Goal: Task Accomplishment & Management: Manage account settings

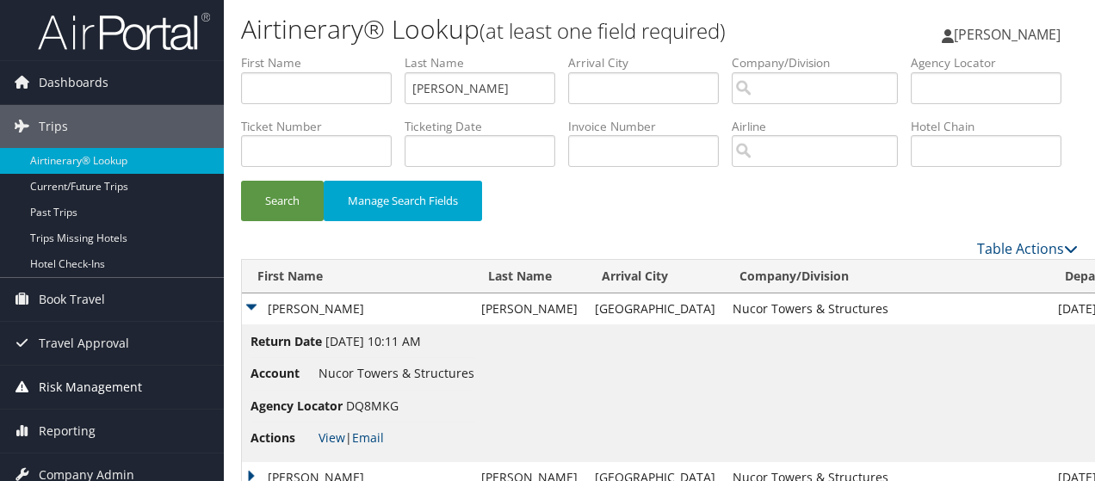
scroll to position [172, 0]
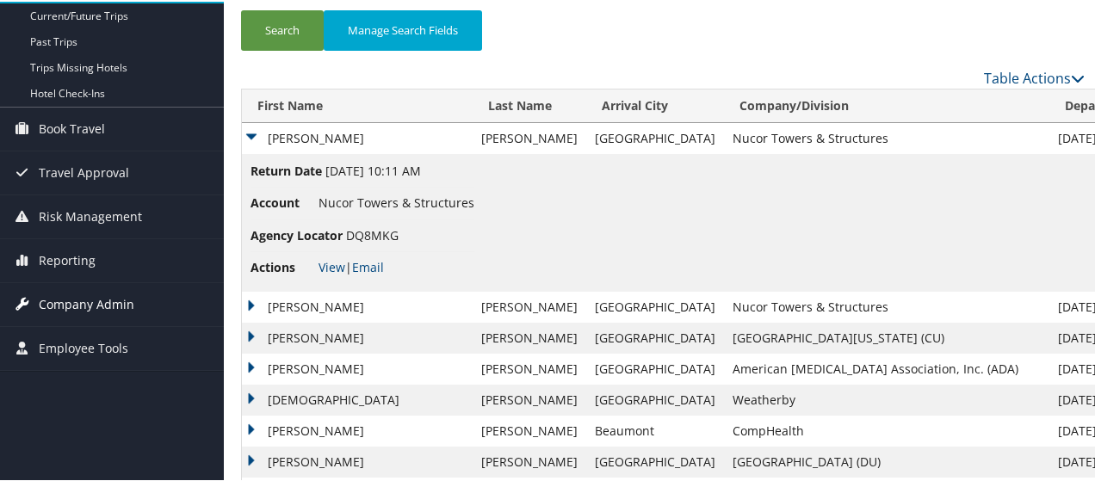
click at [98, 297] on span "Company Admin" at bounding box center [87, 303] width 96 height 43
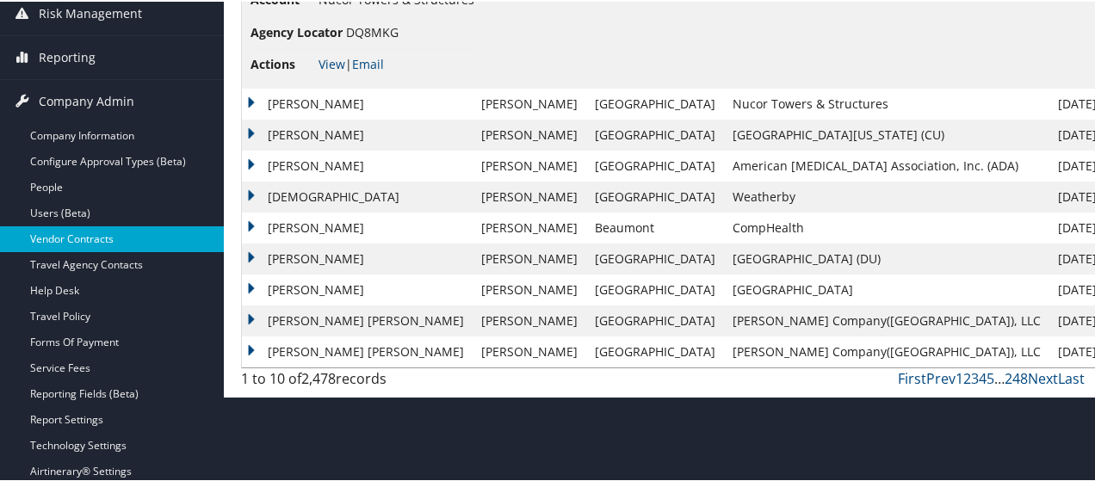
scroll to position [431, 0]
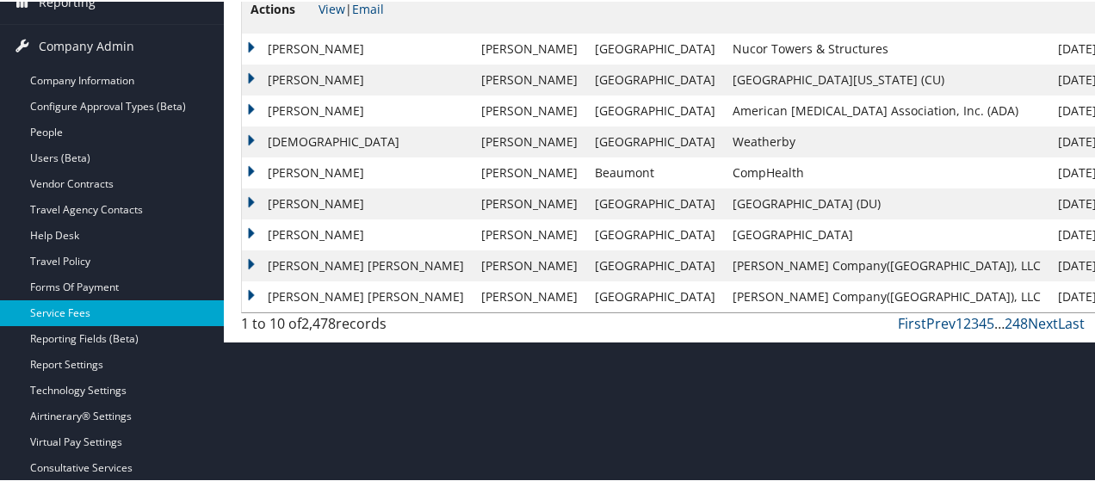
click at [75, 307] on link "Service Fees" at bounding box center [112, 312] width 224 height 26
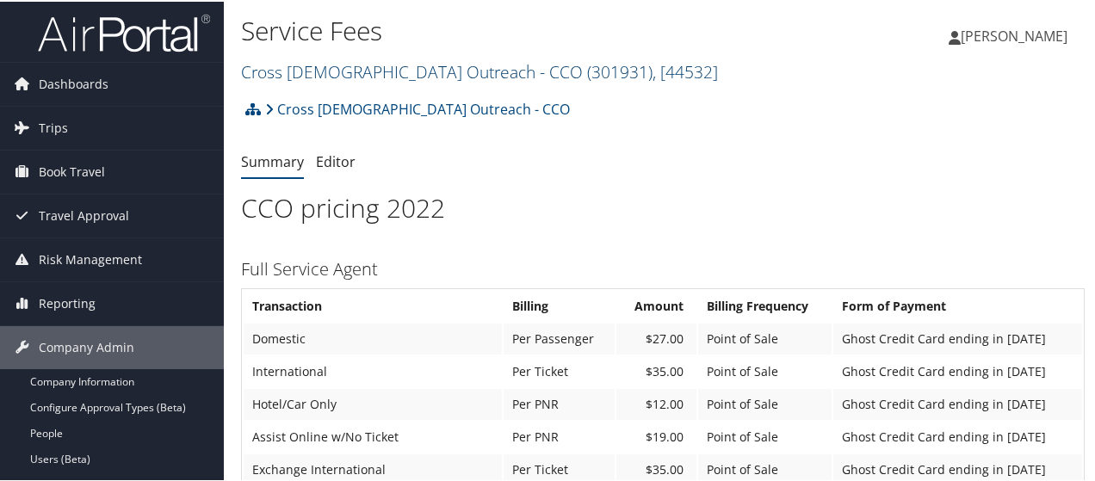
click at [653, 68] on span ", [ 44532 ]" at bounding box center [685, 70] width 65 height 23
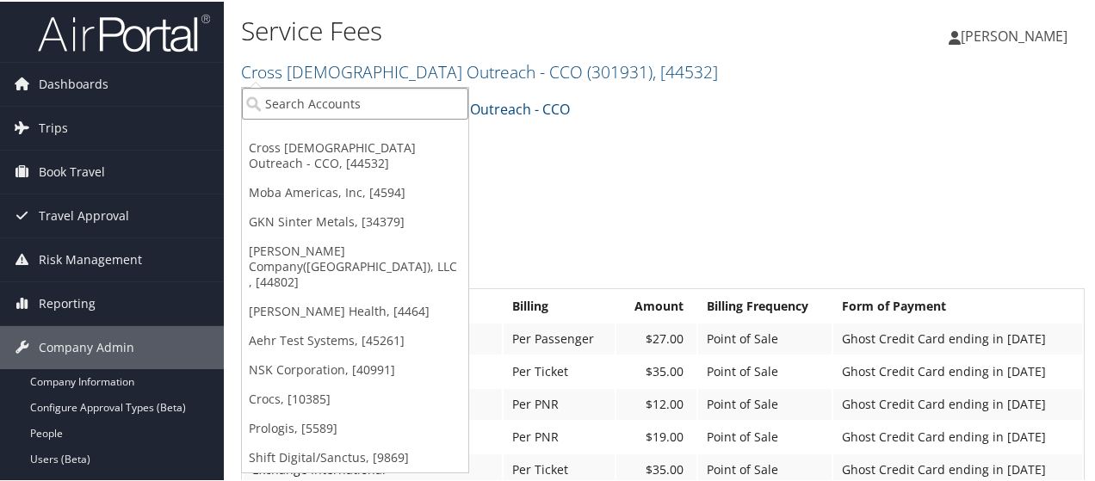
paste input "4954"
type input "4954"
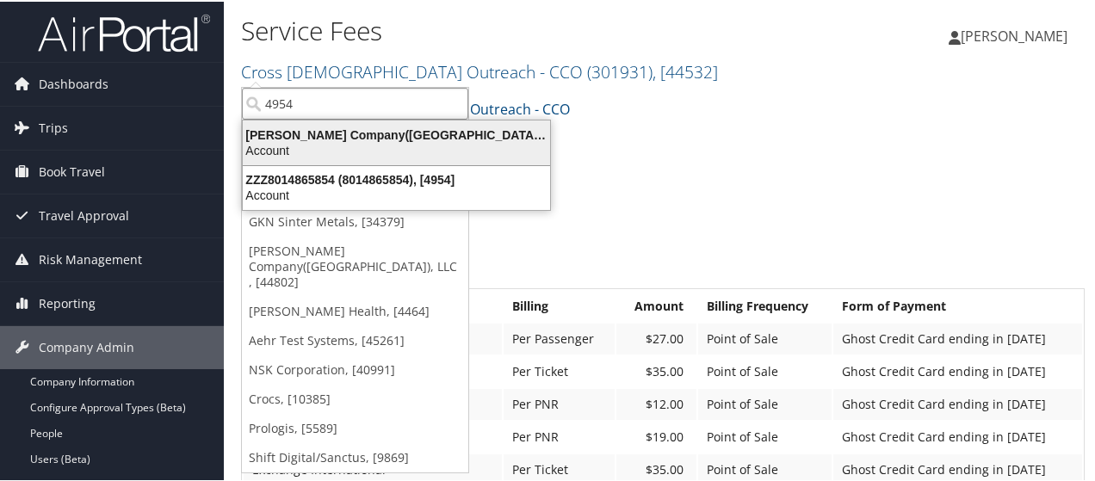
click at [420, 136] on div "Nielsen Company(US), LLC (4954), [44802]" at bounding box center [397, 134] width 328 height 16
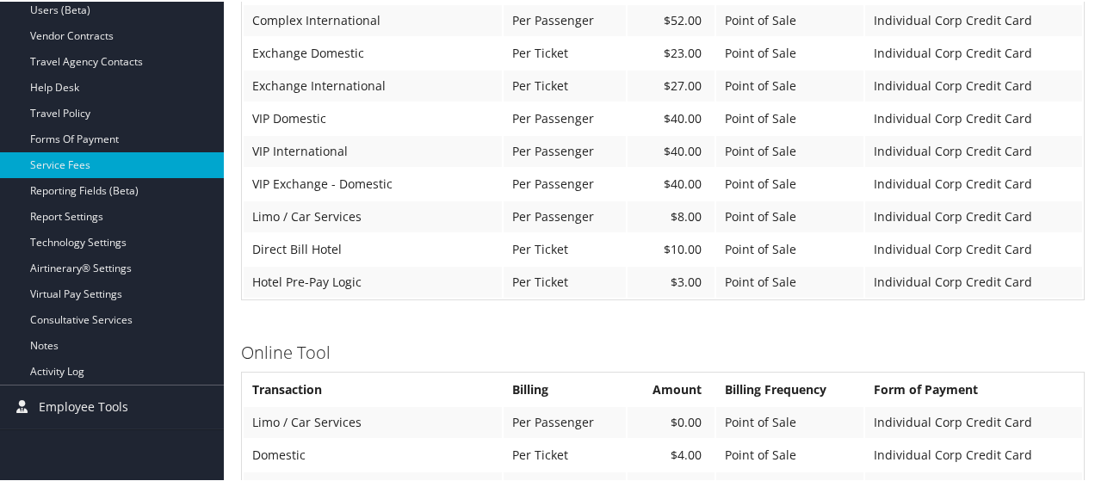
scroll to position [279, 0]
